Goal: Check status: Check status

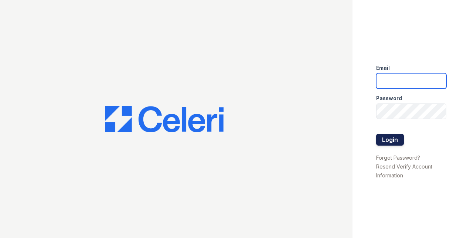
type input "[EMAIL_ADDRESS][DOMAIN_NAME]"
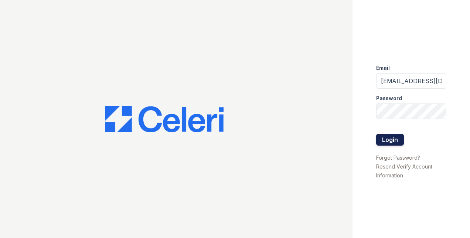
click at [383, 138] on button "Login" at bounding box center [390, 140] width 28 height 12
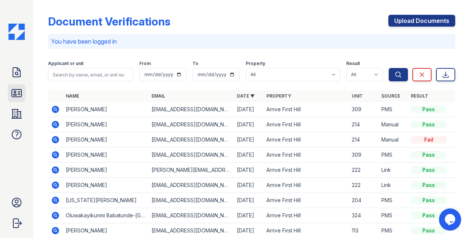
click at [15, 87] on icon at bounding box center [17, 93] width 12 height 12
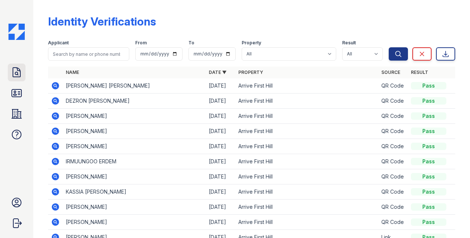
click at [16, 76] on icon at bounding box center [17, 72] width 12 height 12
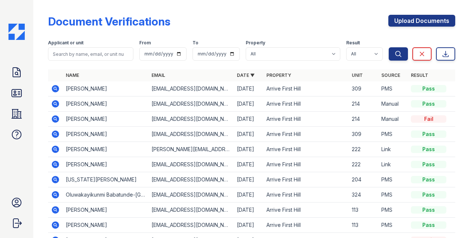
click at [54, 88] on icon at bounding box center [55, 88] width 2 height 2
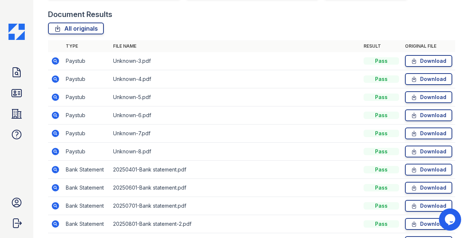
scroll to position [171, 0]
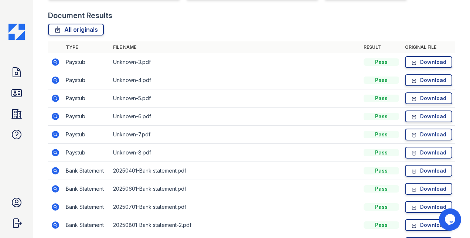
click at [55, 151] on icon at bounding box center [55, 152] width 2 height 2
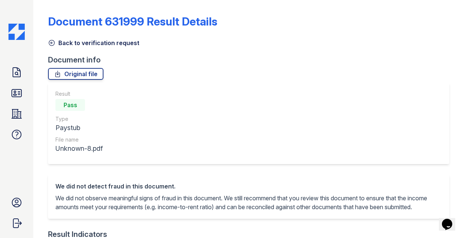
click at [53, 44] on icon at bounding box center [51, 42] width 7 height 7
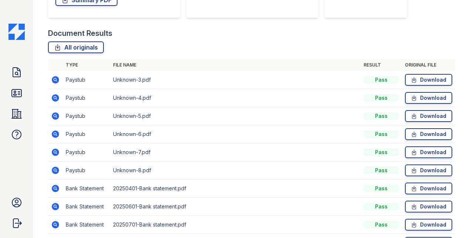
scroll to position [153, 0]
click at [54, 168] on icon at bounding box center [55, 170] width 7 height 7
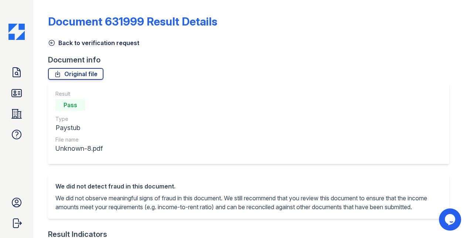
click at [52, 41] on icon at bounding box center [51, 42] width 7 height 7
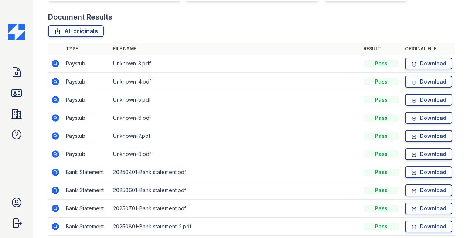
scroll to position [171, 0]
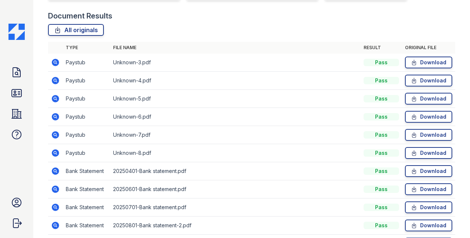
click at [58, 134] on icon at bounding box center [55, 134] width 7 height 7
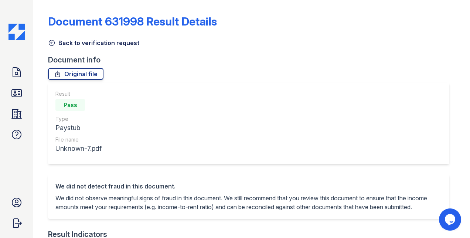
drag, startPoint x: 52, startPoint y: 42, endPoint x: 61, endPoint y: 44, distance: 9.1
click at [53, 42] on icon at bounding box center [51, 42] width 7 height 7
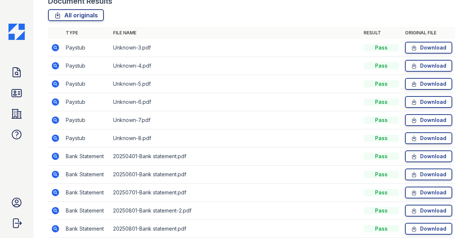
scroll to position [194, 0]
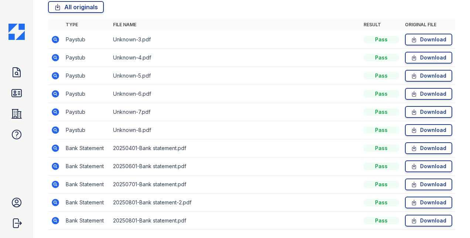
click at [55, 93] on icon at bounding box center [55, 93] width 2 height 2
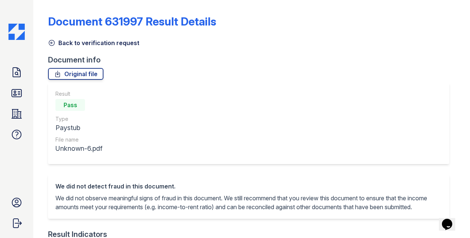
click at [54, 41] on icon at bounding box center [51, 42] width 7 height 7
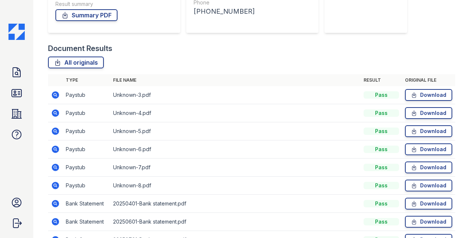
scroll to position [138, 0]
click at [55, 129] on icon at bounding box center [55, 131] width 7 height 7
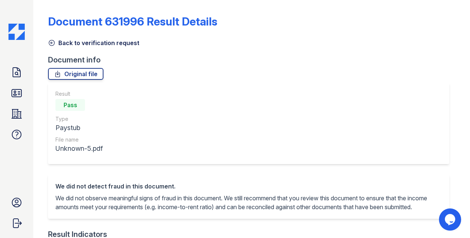
click at [53, 42] on icon at bounding box center [51, 42] width 7 height 7
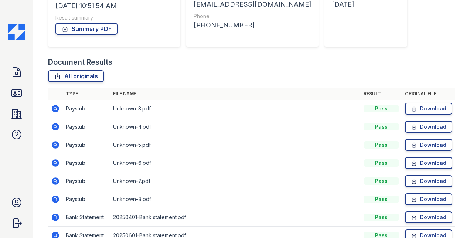
scroll to position [123, 0]
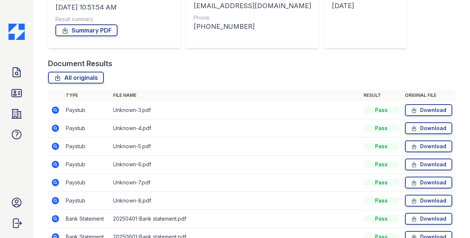
click at [54, 111] on icon at bounding box center [55, 110] width 9 height 9
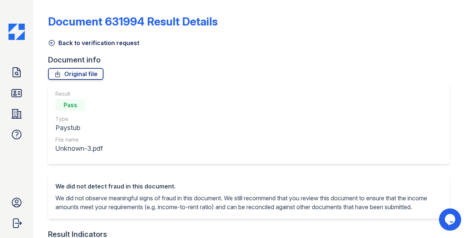
click at [51, 44] on icon at bounding box center [51, 42] width 7 height 7
click at [53, 42] on icon at bounding box center [51, 42] width 7 height 7
